Goal: Find specific page/section: Find specific page/section

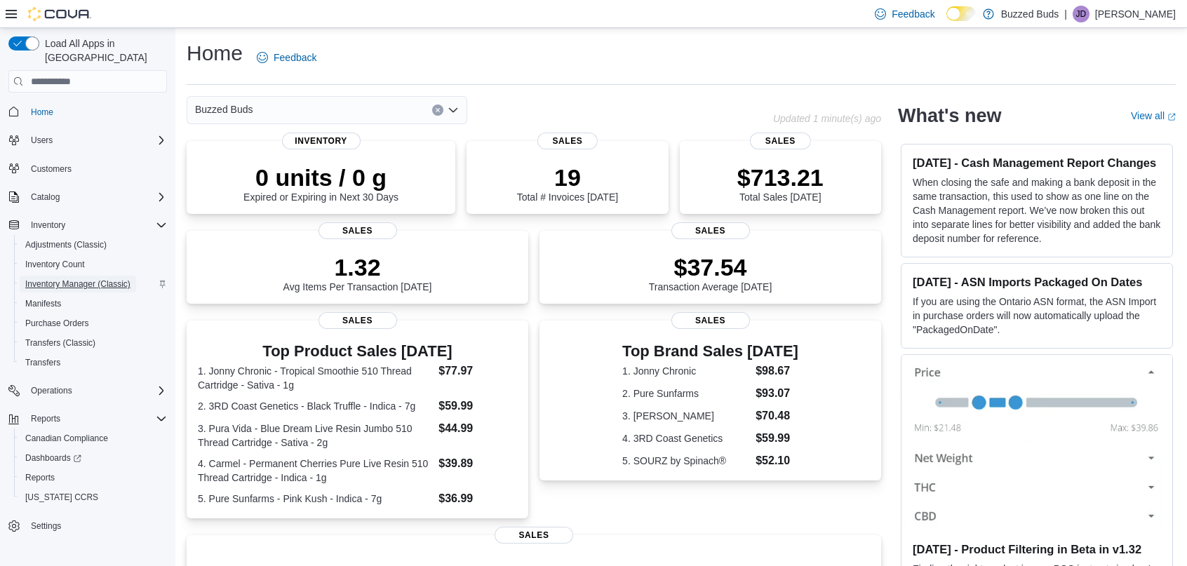
click at [107, 279] on span "Inventory Manager (Classic)" at bounding box center [77, 284] width 105 height 11
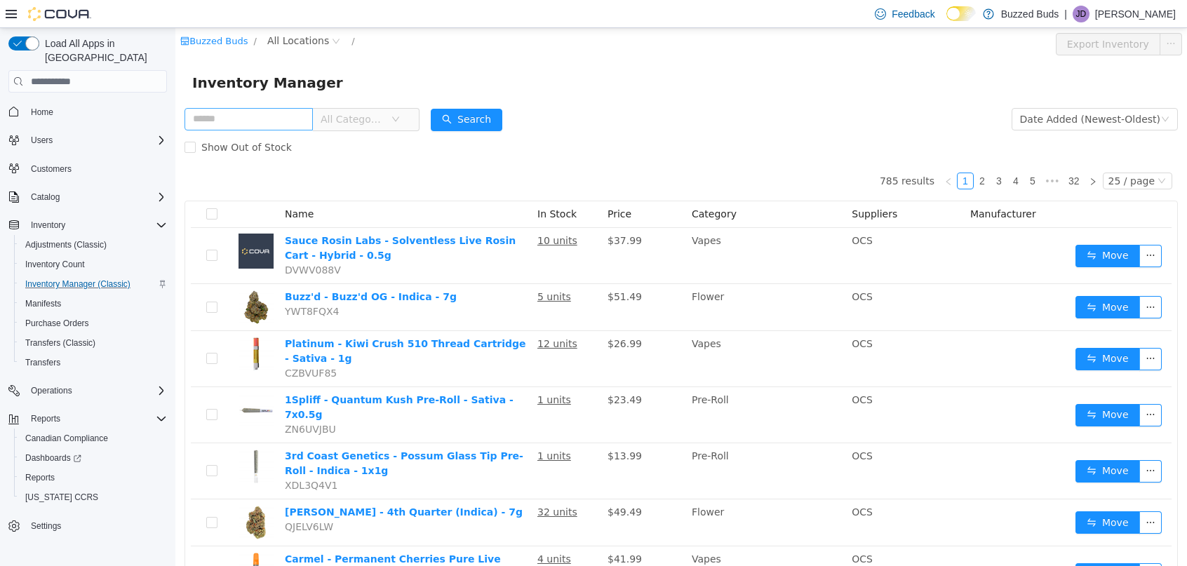
click at [270, 120] on input "text" at bounding box center [249, 119] width 128 height 22
type input "******"
